Goal: Information Seeking & Learning: Learn about a topic

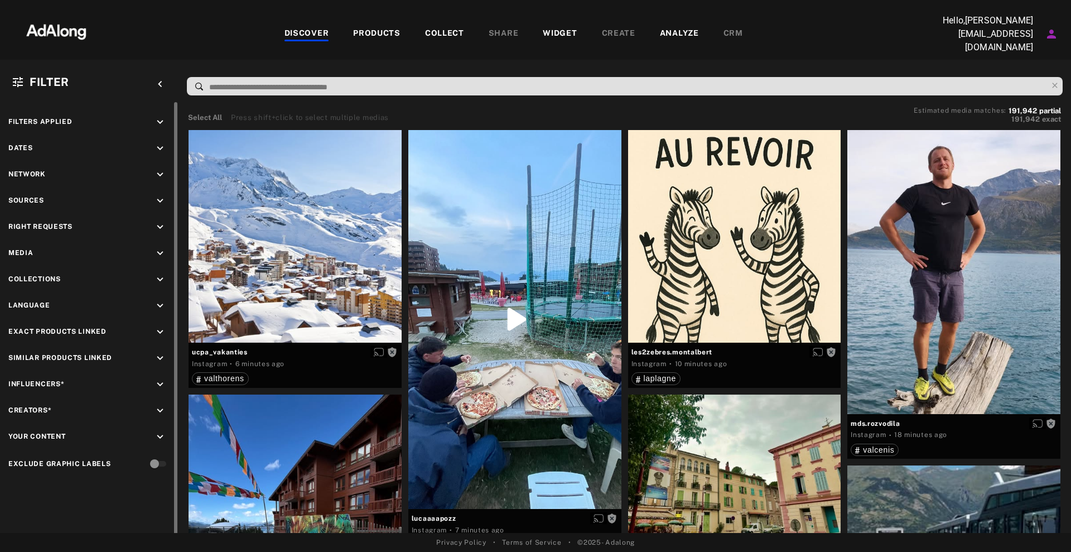
click at [114, 248] on div "Media keyboard_arrow_down" at bounding box center [89, 254] width 162 height 15
click at [150, 249] on div "Media keyboard_arrow_down" at bounding box center [89, 254] width 162 height 15
click at [152, 189] on div "Filters applied keyboard_arrow_down Dates keyboard_arrow_down Network keyboard_…" at bounding box center [89, 294] width 179 height 384
click at [157, 190] on div "Filters applied keyboard_arrow_down Dates keyboard_arrow_down Network keyboard_…" at bounding box center [89, 294] width 179 height 384
click at [159, 195] on icon "keyboard_arrow_down" at bounding box center [160, 201] width 12 height 12
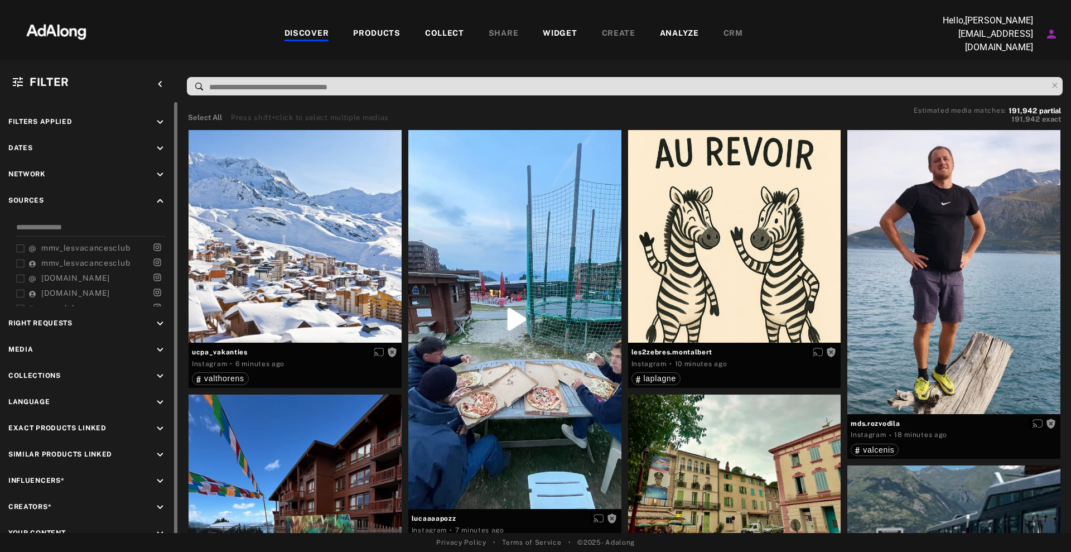
click at [163, 318] on icon "keyboard_arrow_down" at bounding box center [160, 324] width 12 height 12
click at [51, 348] on div "Agreed" at bounding box center [99, 350] width 142 height 12
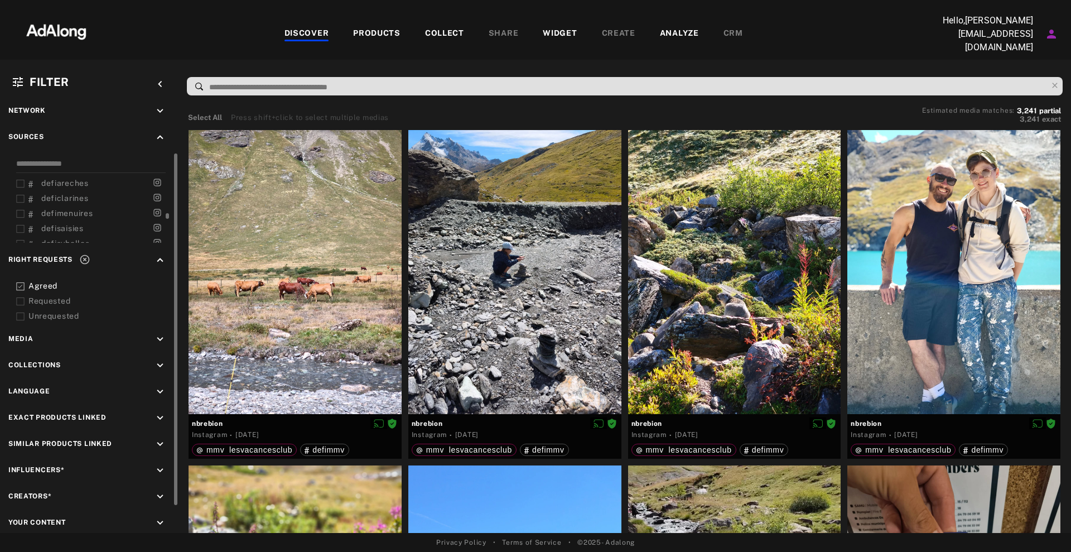
scroll to position [279, 0]
click at [70, 232] on span "defimmv" at bounding box center [58, 236] width 34 height 9
